Goal: Task Accomplishment & Management: Use online tool/utility

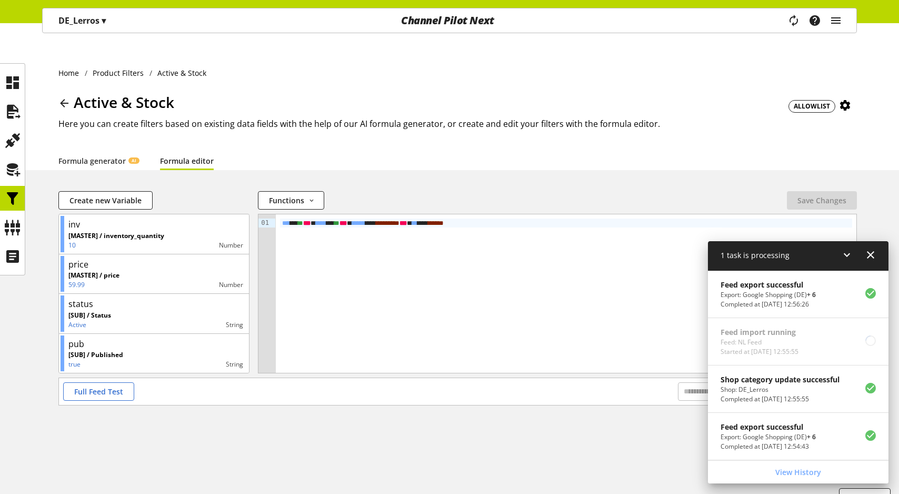
click at [759, 27] on div "Task manager Help center Sigurd Sippel sigurd.sippel@channelpilot.com User Mana…" at bounding box center [720, 20] width 273 height 24
click at [792, 22] on icon "main navigation" at bounding box center [794, 20] width 18 height 22
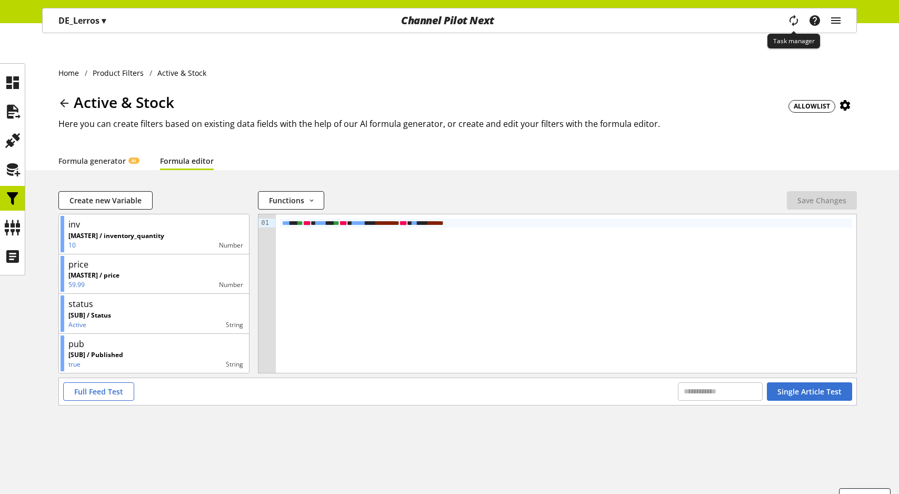
click at [792, 22] on icon "main navigation" at bounding box center [793, 20] width 13 height 19
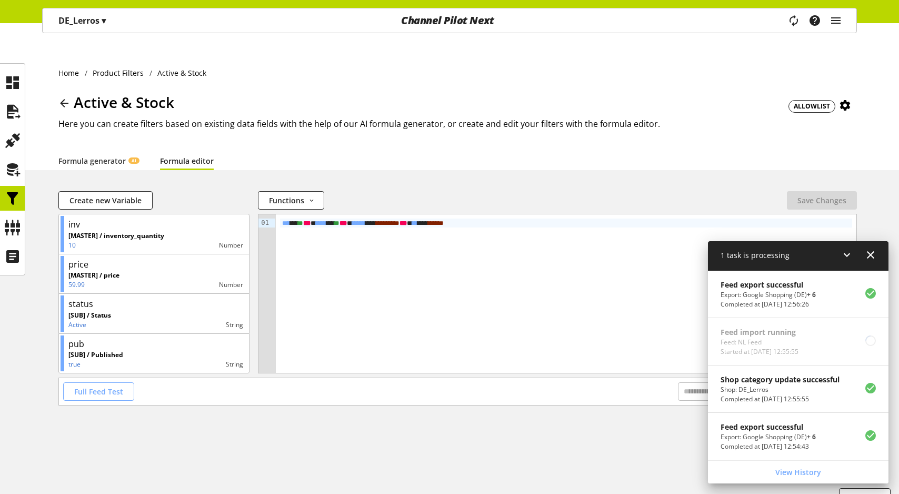
click at [96, 386] on span "Full Feed Test" at bounding box center [98, 391] width 49 height 11
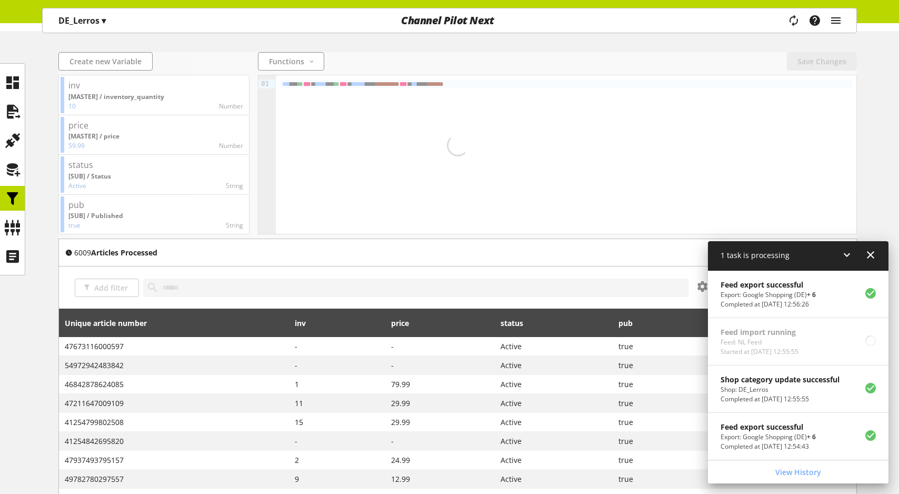
scroll to position [247, 0]
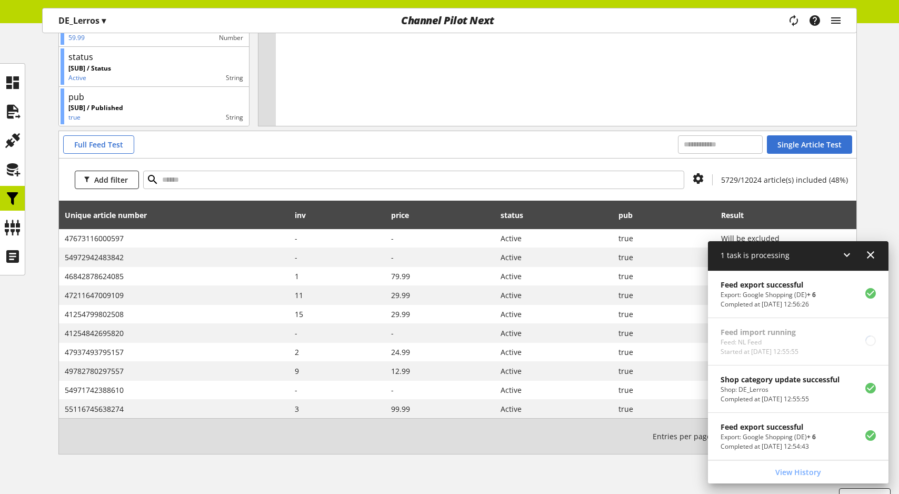
click at [873, 257] on icon at bounding box center [870, 254] width 13 height 19
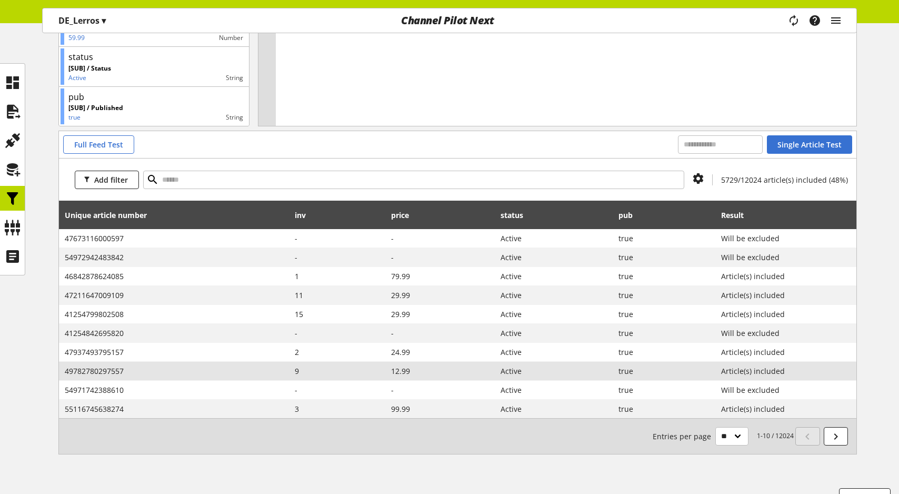
click at [89, 365] on span "49782780297557" at bounding box center [174, 370] width 219 height 11
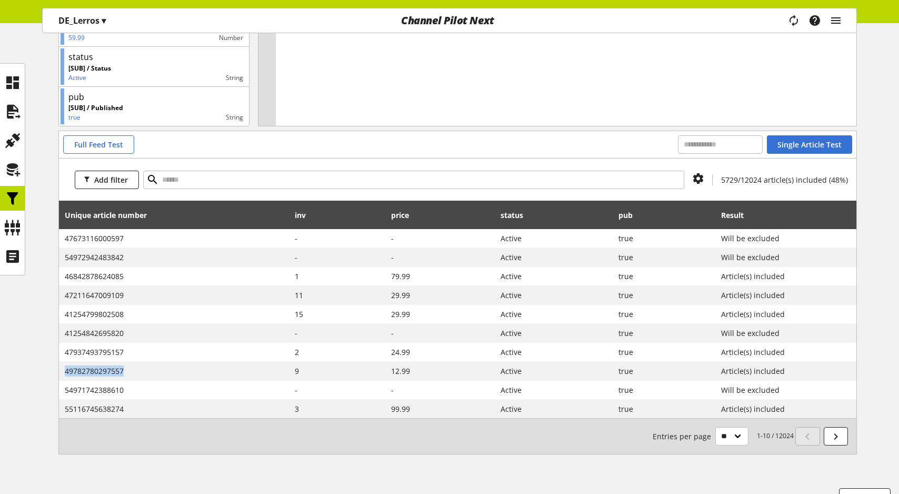
copy span "49782780297557"
click at [18, 225] on icon at bounding box center [12, 227] width 17 height 21
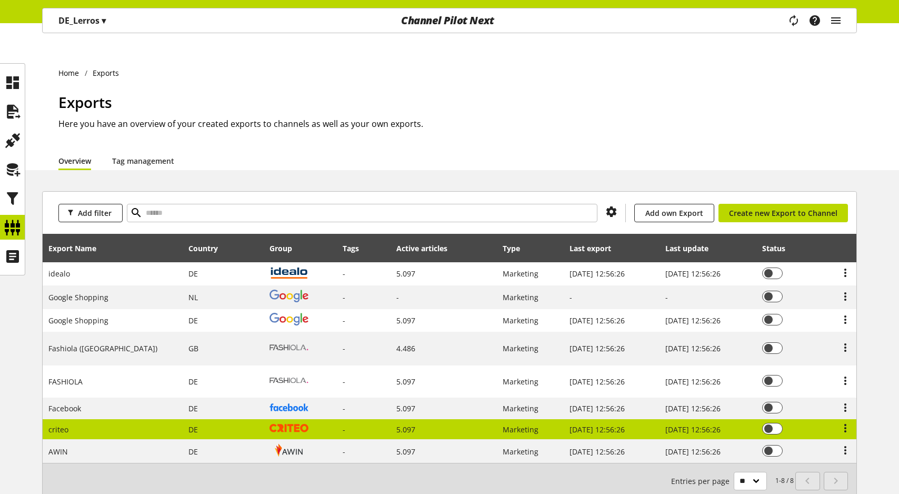
click at [269, 424] on img at bounding box center [288, 428] width 39 height 8
select select "********"
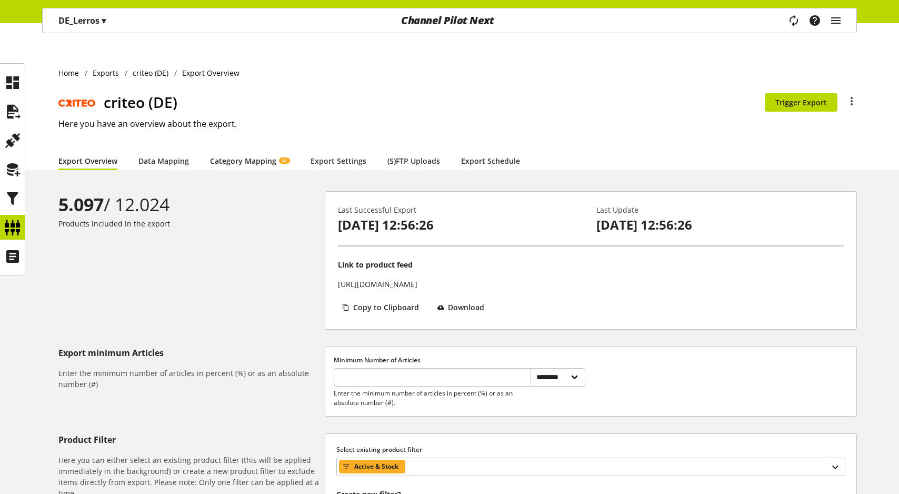
click at [250, 155] on link "Category Mapping AI" at bounding box center [249, 160] width 79 height 11
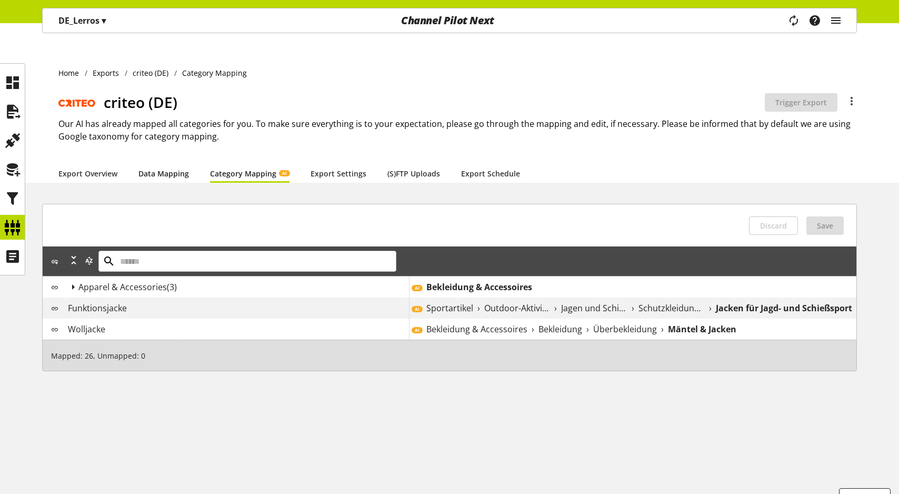
click at [151, 168] on link "Data Mapping" at bounding box center [163, 173] width 51 height 11
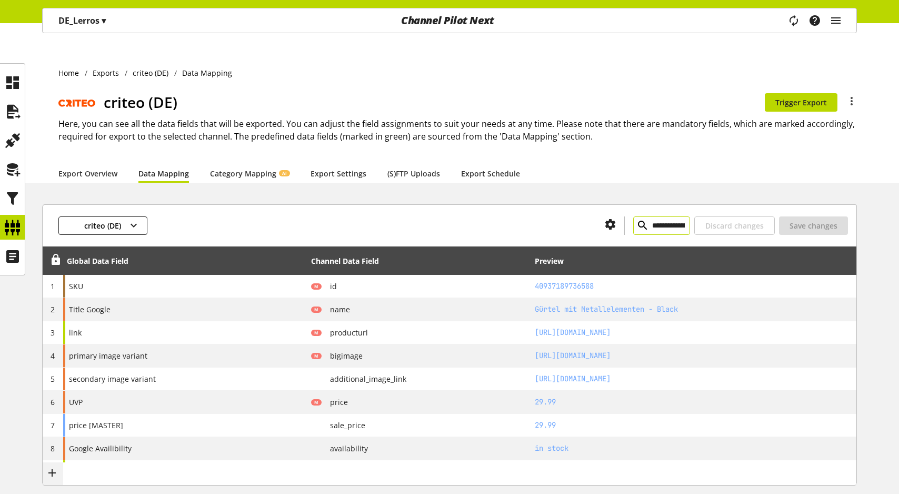
click at [635, 216] on input "**********" at bounding box center [661, 225] width 57 height 18
paste input "text"
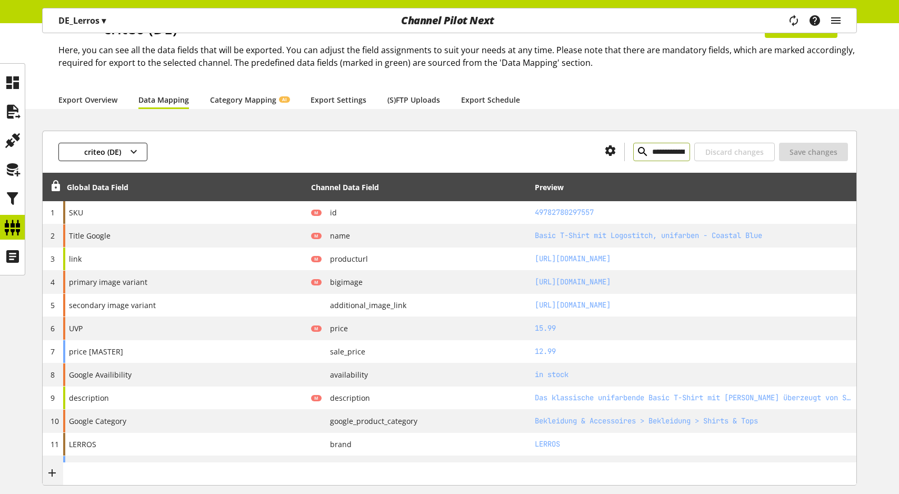
scroll to position [225, 0]
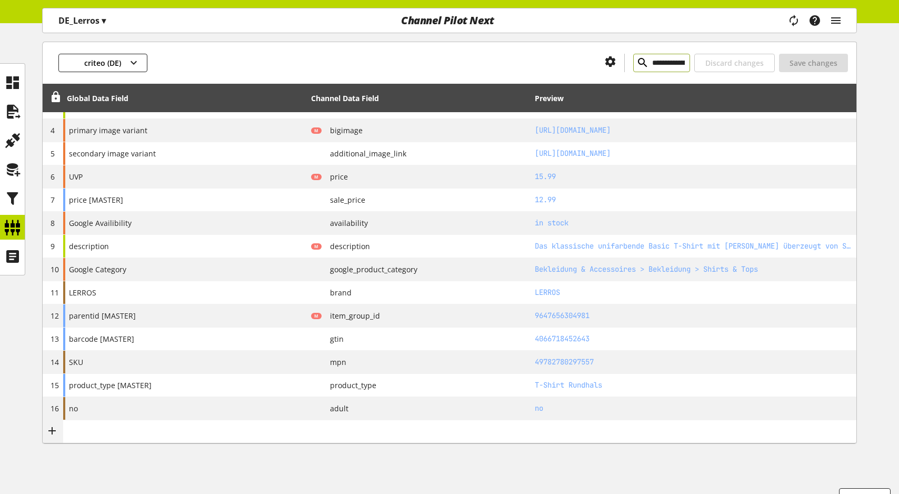
type input "**********"
